Goal: Transaction & Acquisition: Purchase product/service

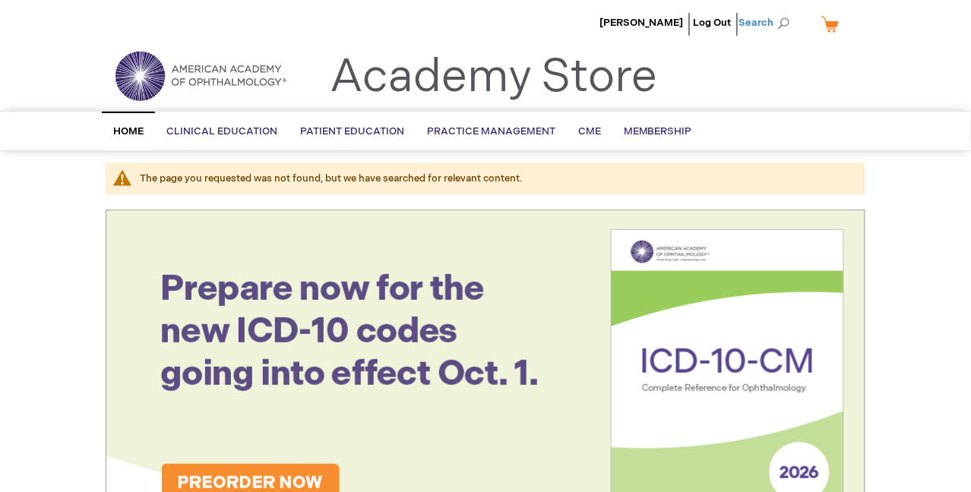
click at [777, 23] on span "Search" at bounding box center [768, 23] width 58 height 30
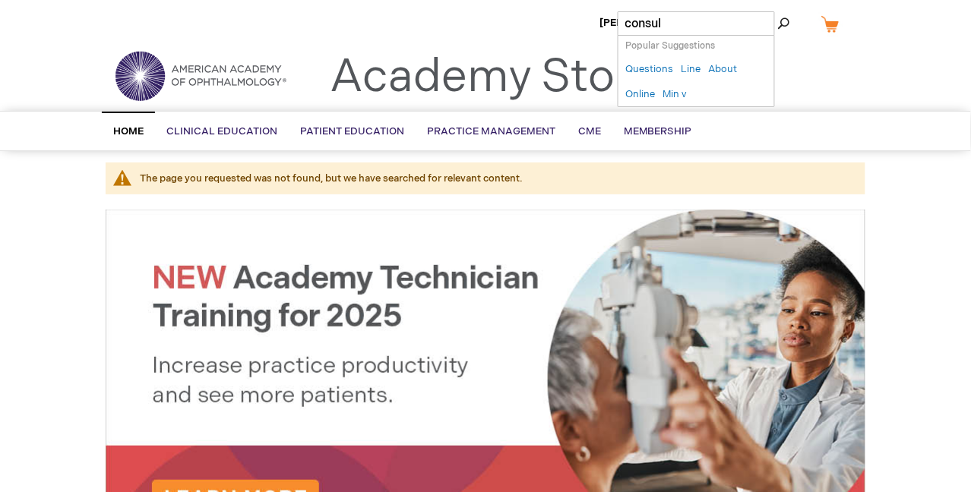
type input "consult"
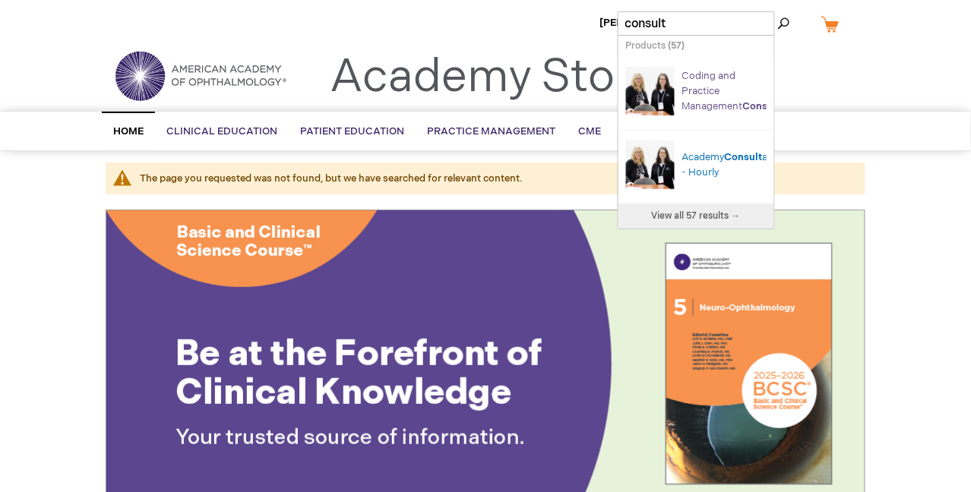
click at [702, 99] on link "Coding and Practice Management Consult ations" at bounding box center [746, 91] width 128 height 43
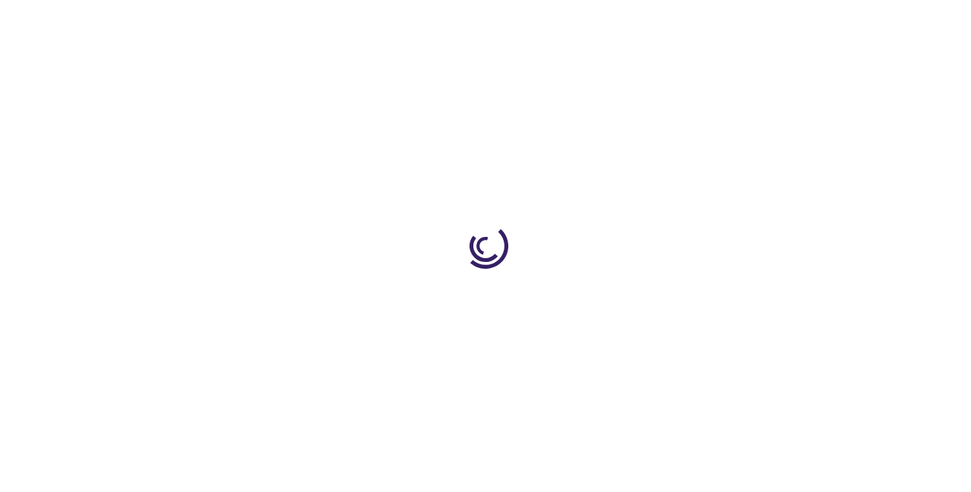
type input "0"
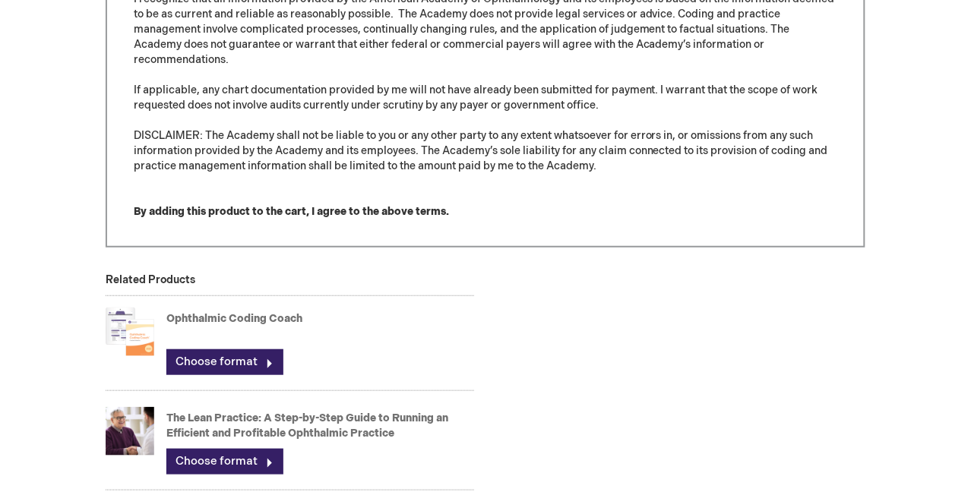
scroll to position [1234, 0]
